Goal: Entertainment & Leisure: Consume media (video, audio)

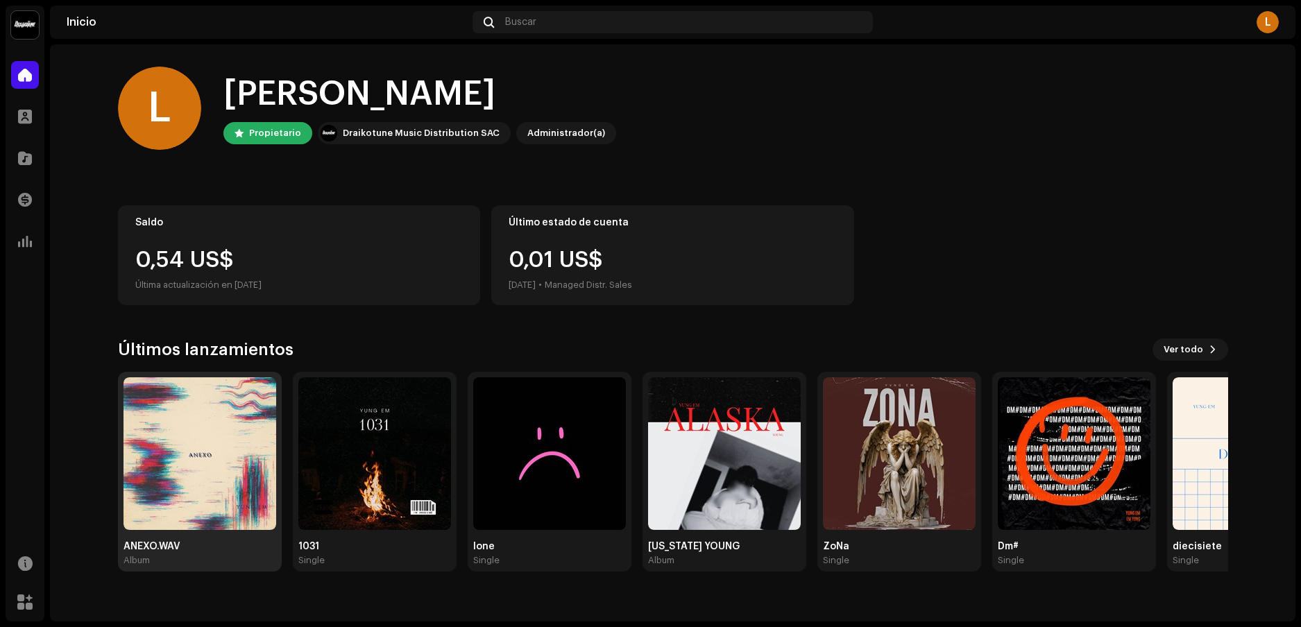
click at [198, 477] on img at bounding box center [200, 454] width 153 height 153
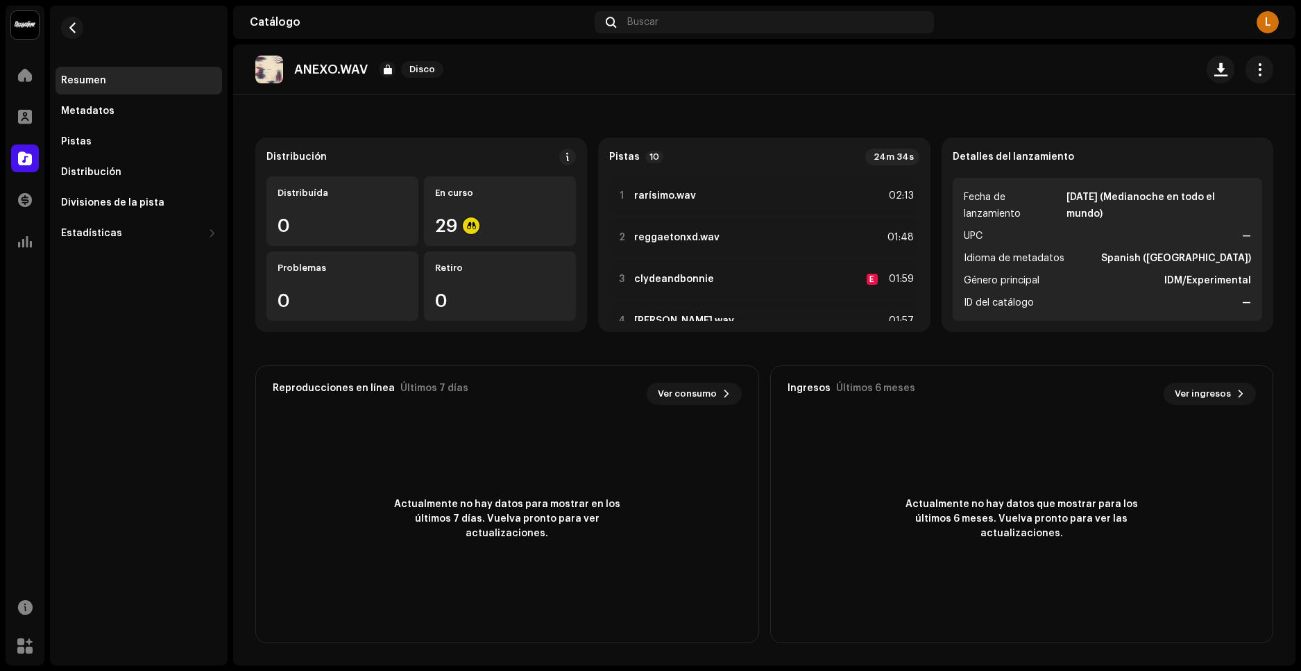
click at [622, 158] on strong "Pistas" at bounding box center [624, 156] width 31 height 11
click at [618, 192] on div at bounding box center [622, 195] width 10 height 11
click at [1247, 627] on button "button" at bounding box center [1240, 636] width 22 height 22
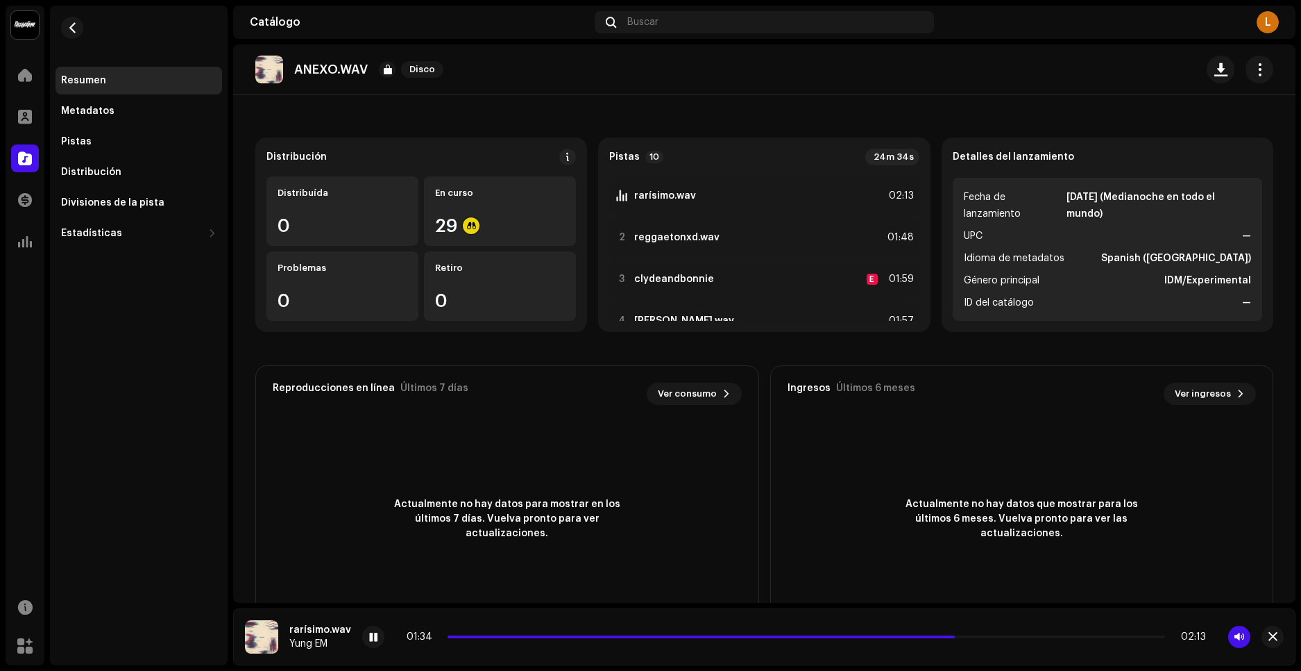
click at [1229, 625] on button "button" at bounding box center [1240, 636] width 22 height 22
click at [378, 627] on div at bounding box center [373, 636] width 22 height 22
click at [379, 627] on div at bounding box center [373, 636] width 22 height 22
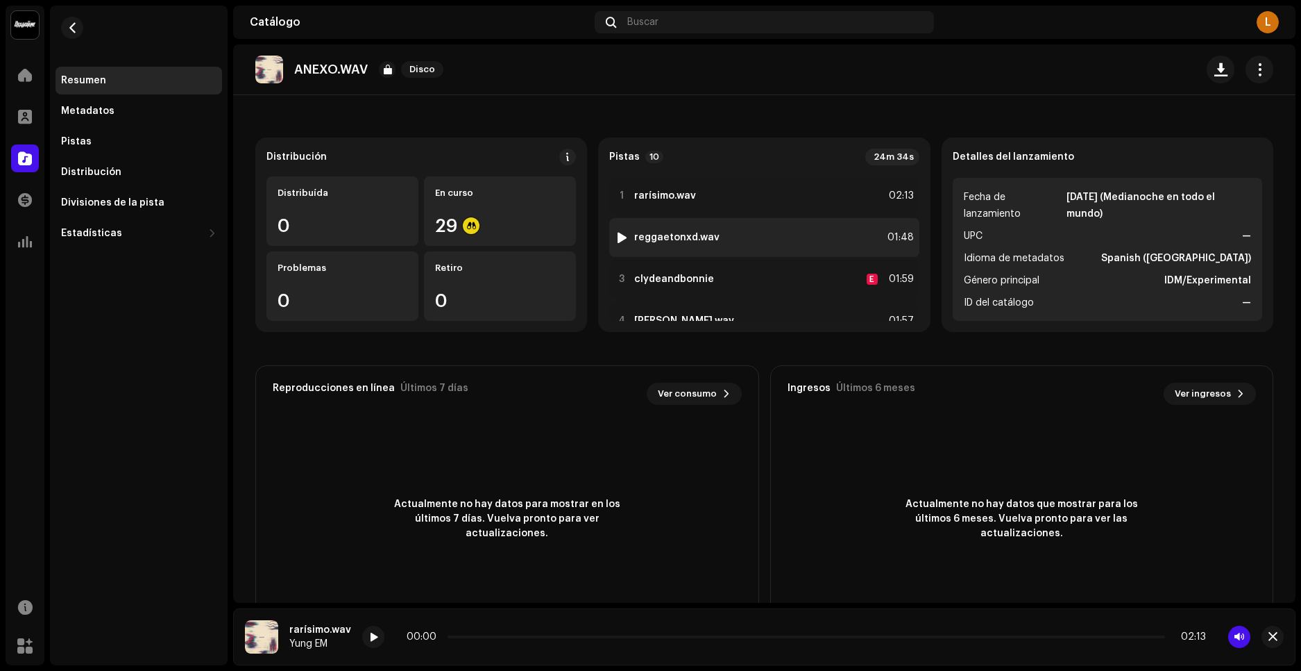
click at [623, 232] on div at bounding box center [622, 237] width 10 height 11
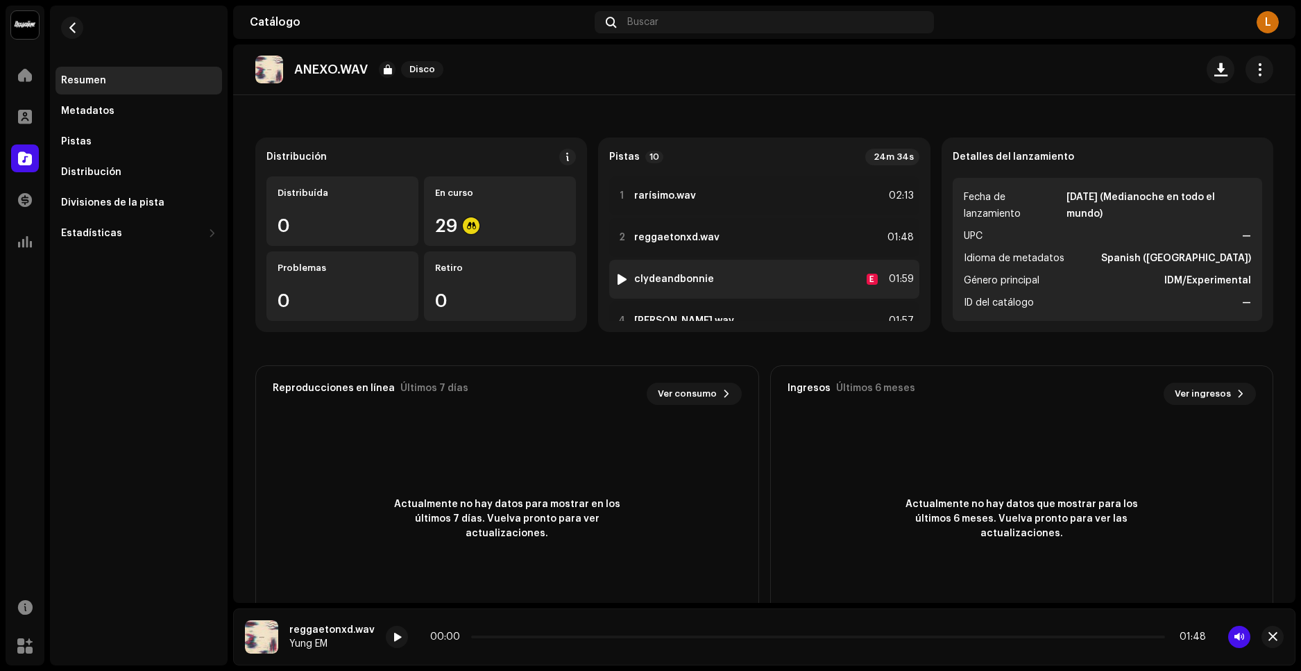
click at [618, 278] on div at bounding box center [622, 278] width 10 height 11
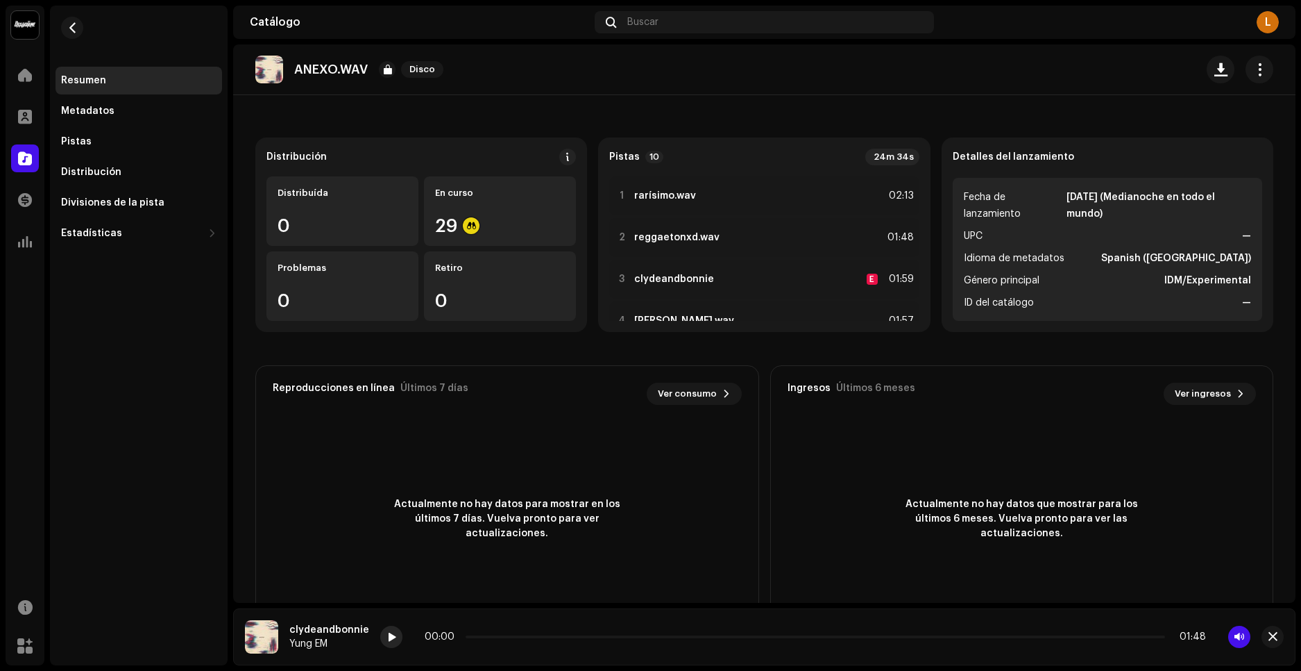
click at [388, 627] on span at bounding box center [391, 637] width 8 height 11
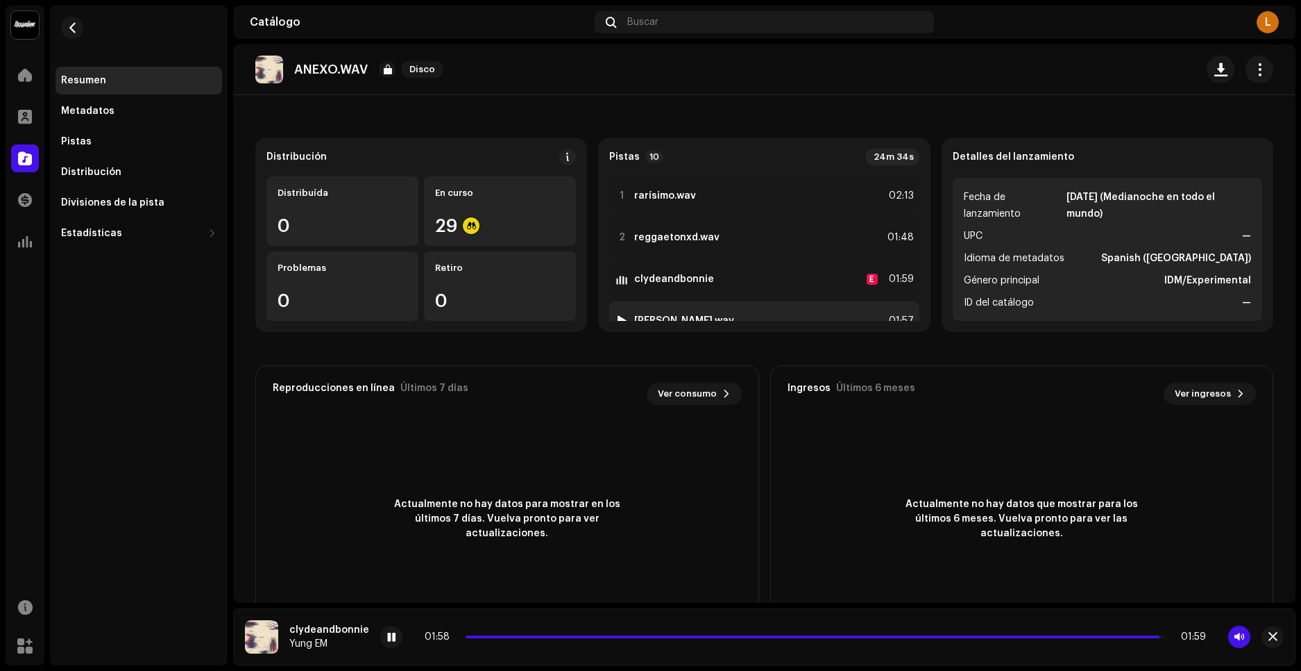
scroll to position [139, 0]
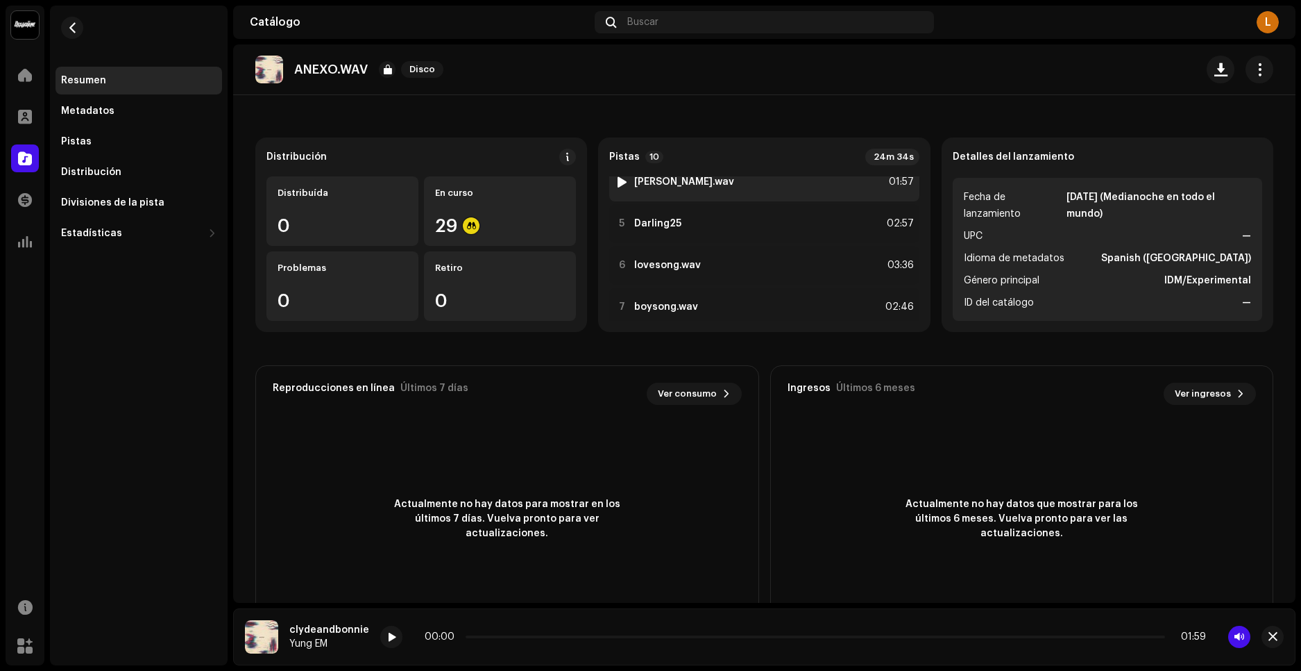
click at [623, 182] on div at bounding box center [622, 181] width 10 height 11
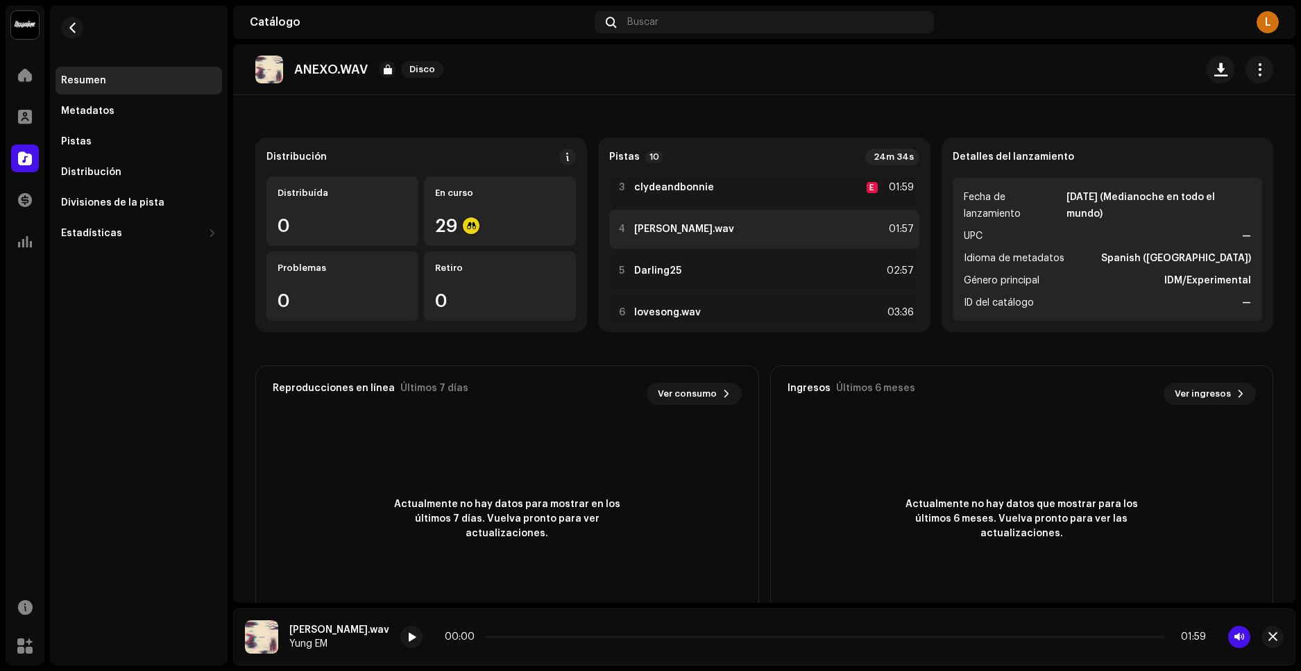
scroll to position [69, 0]
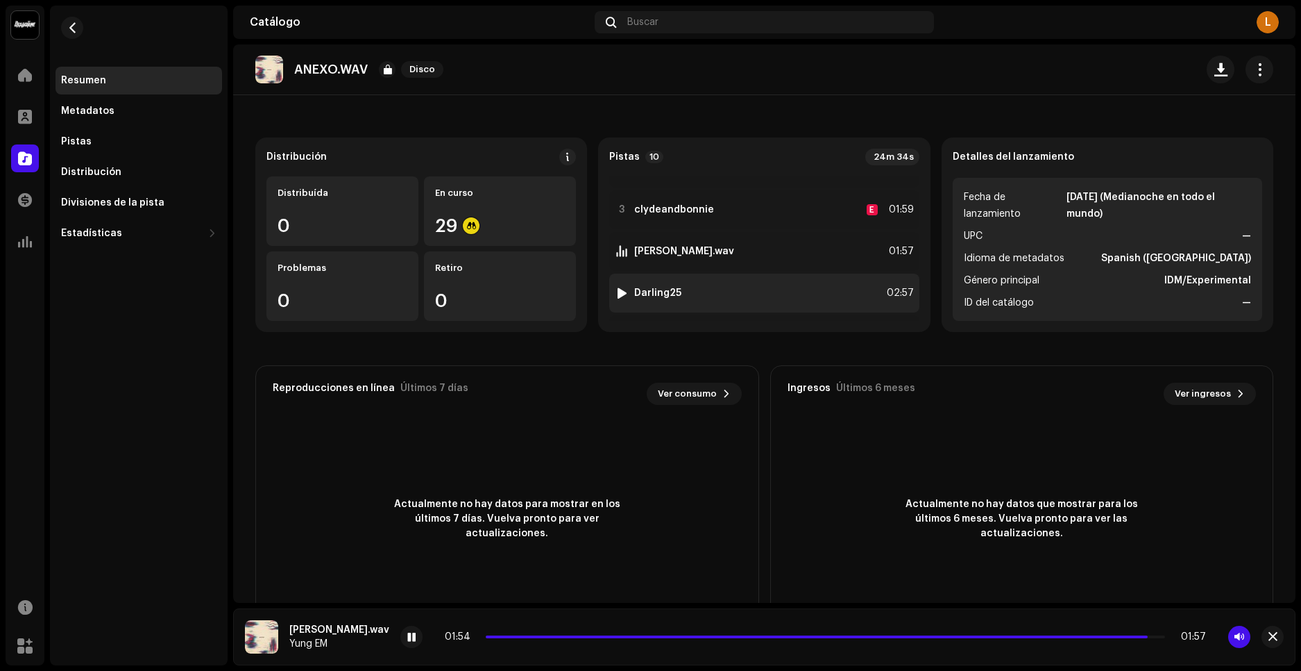
click at [621, 292] on div at bounding box center [622, 292] width 10 height 11
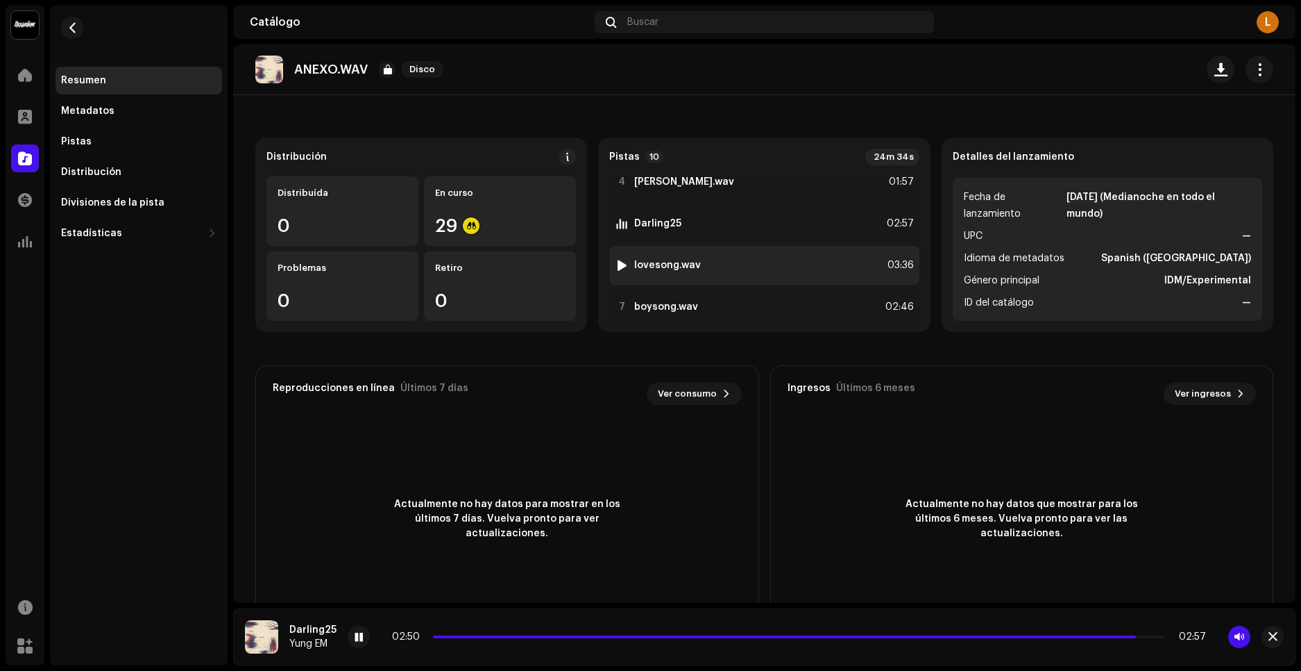
click at [621, 267] on div at bounding box center [622, 265] width 10 height 11
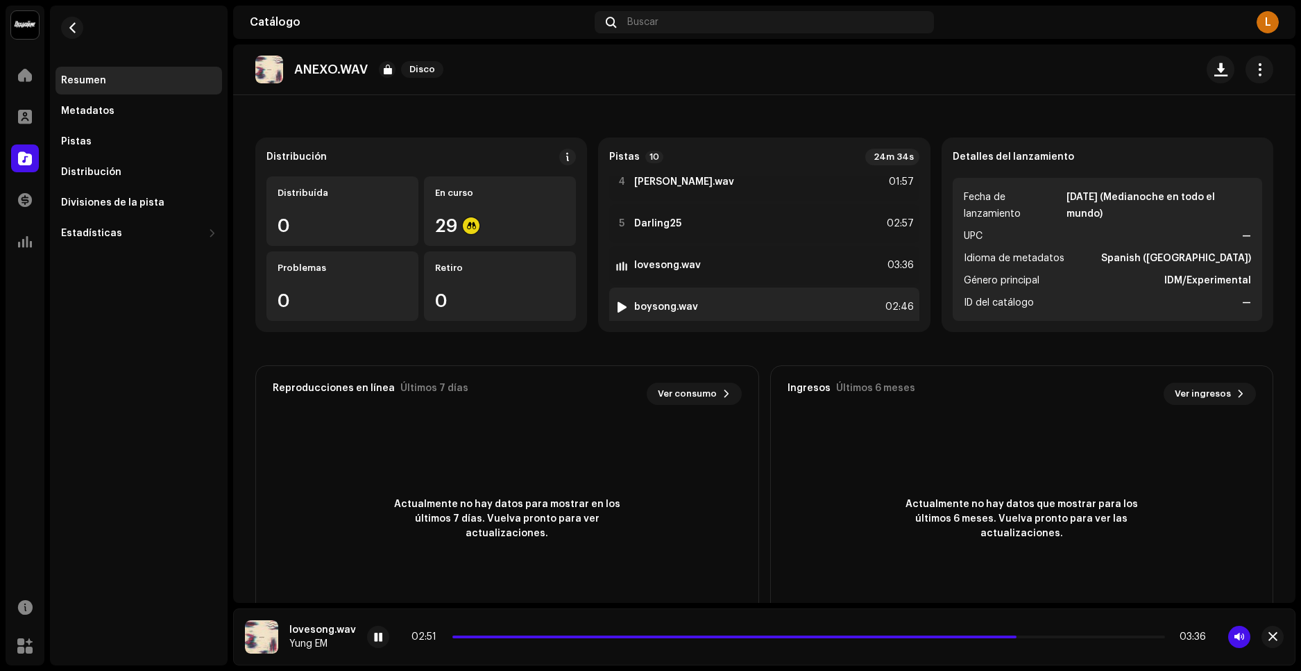
scroll to position [208, 0]
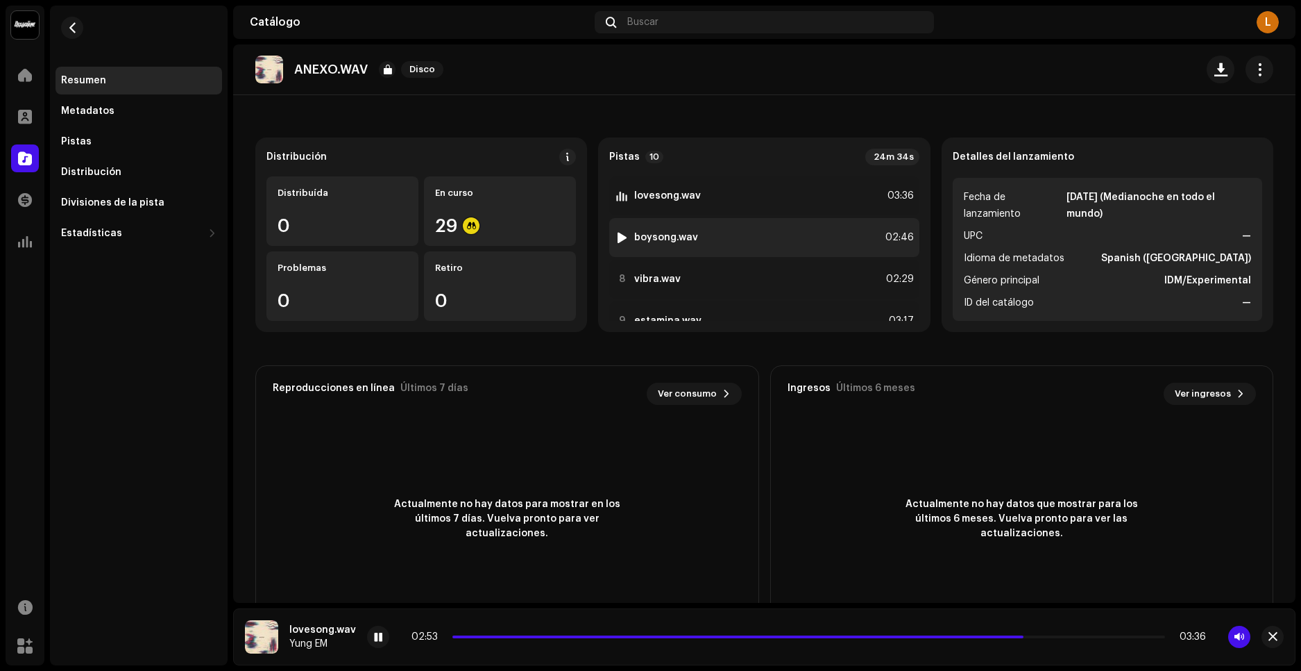
click at [621, 238] on div at bounding box center [622, 237] width 10 height 11
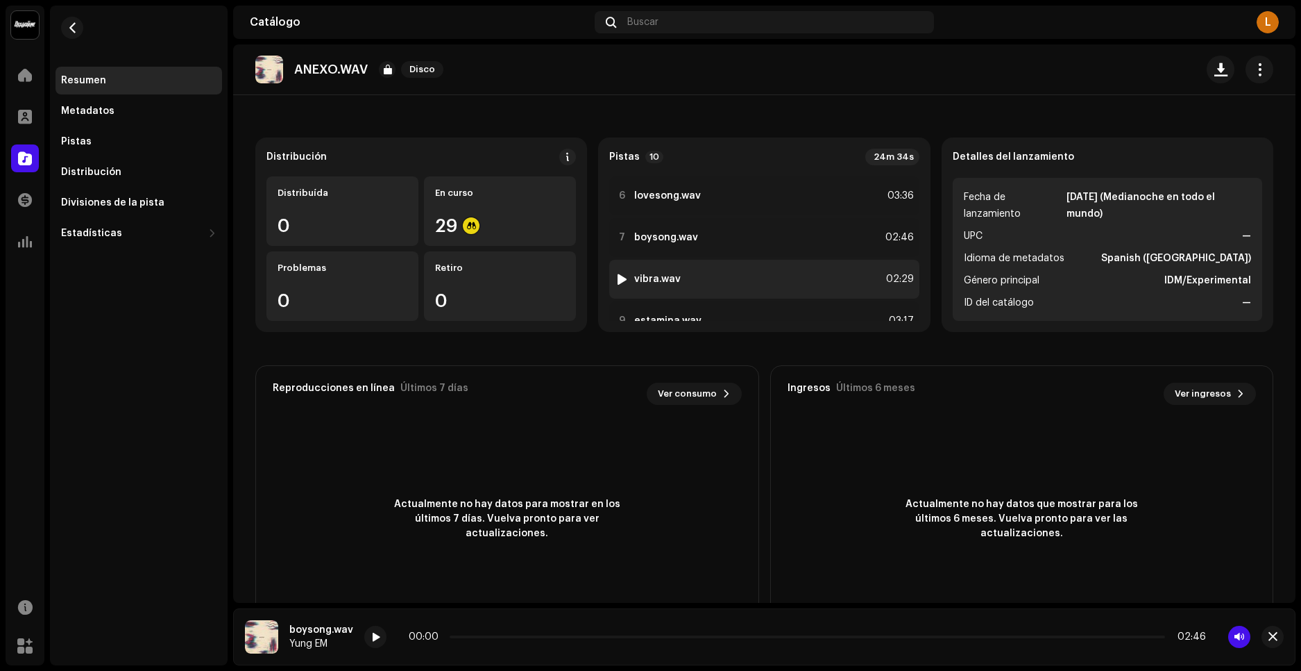
click at [617, 279] on div at bounding box center [622, 278] width 10 height 11
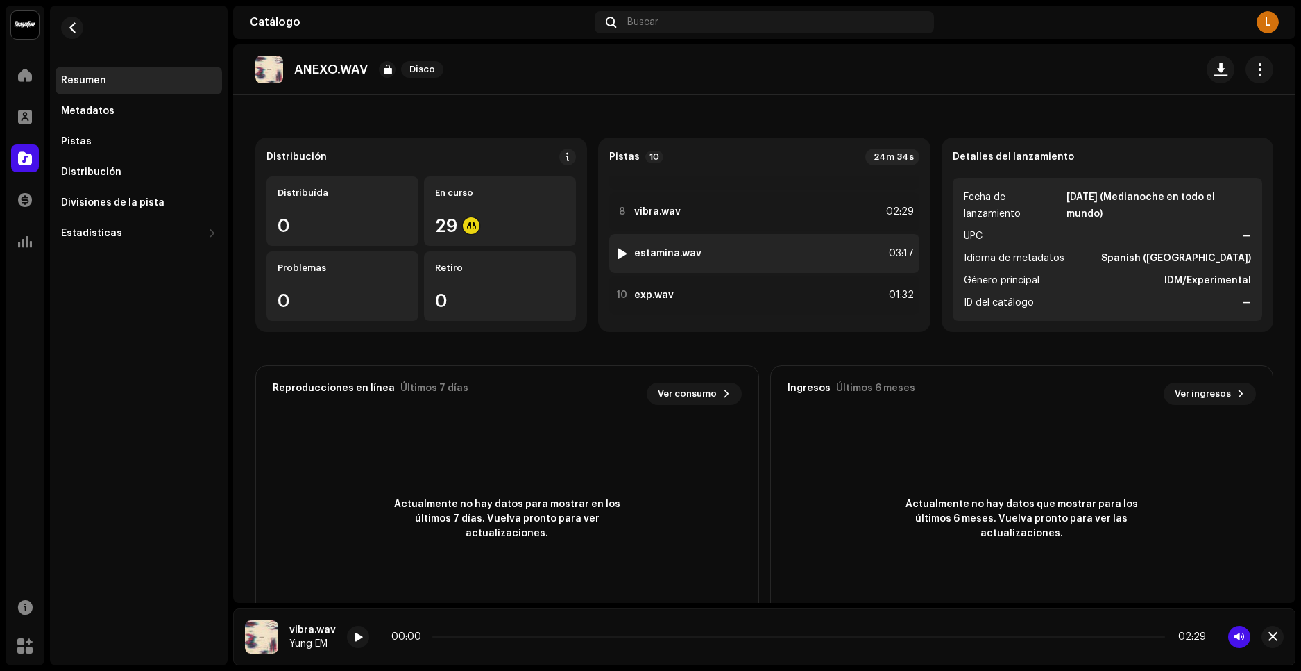
scroll to position [278, 0]
click at [621, 246] on div at bounding box center [622, 251] width 10 height 11
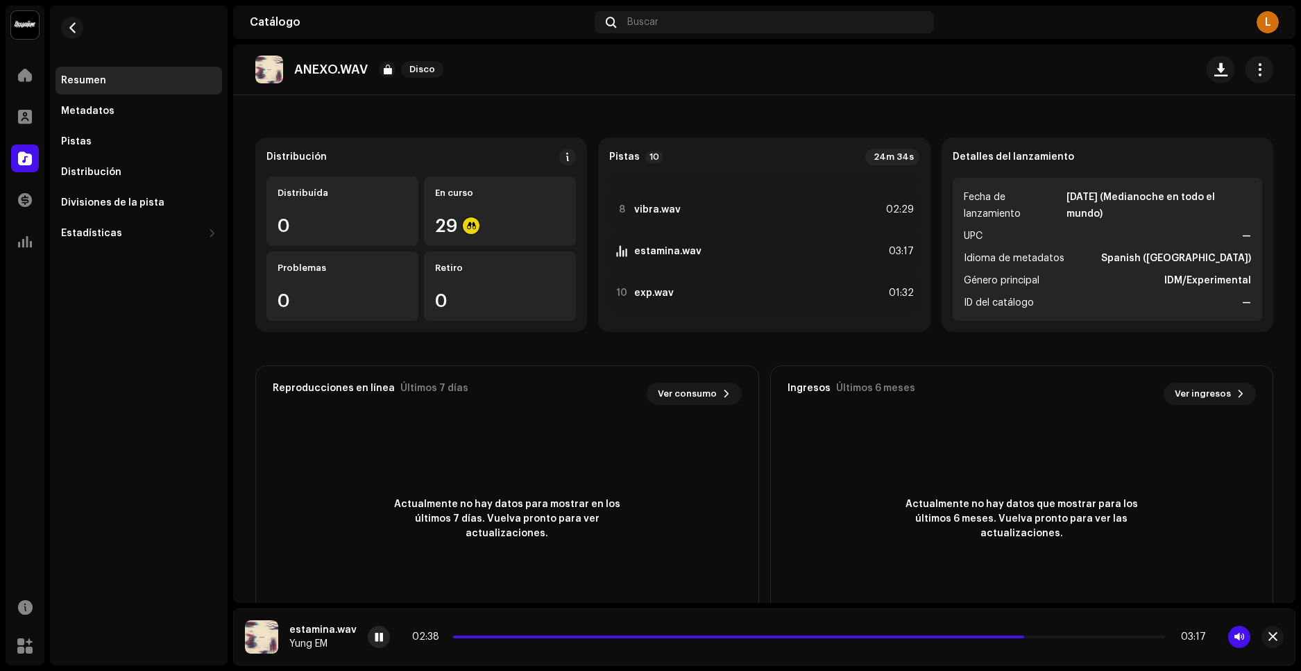
click at [383, 627] on div at bounding box center [379, 636] width 22 height 22
